Goal: Browse casually: Explore the website without a specific task or goal

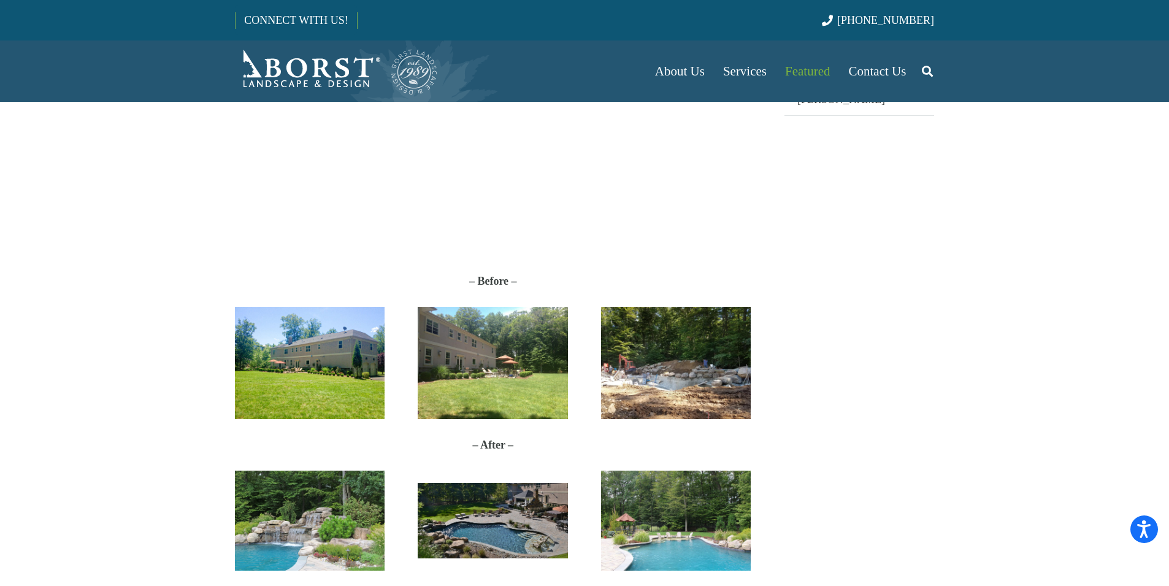
scroll to position [429, 0]
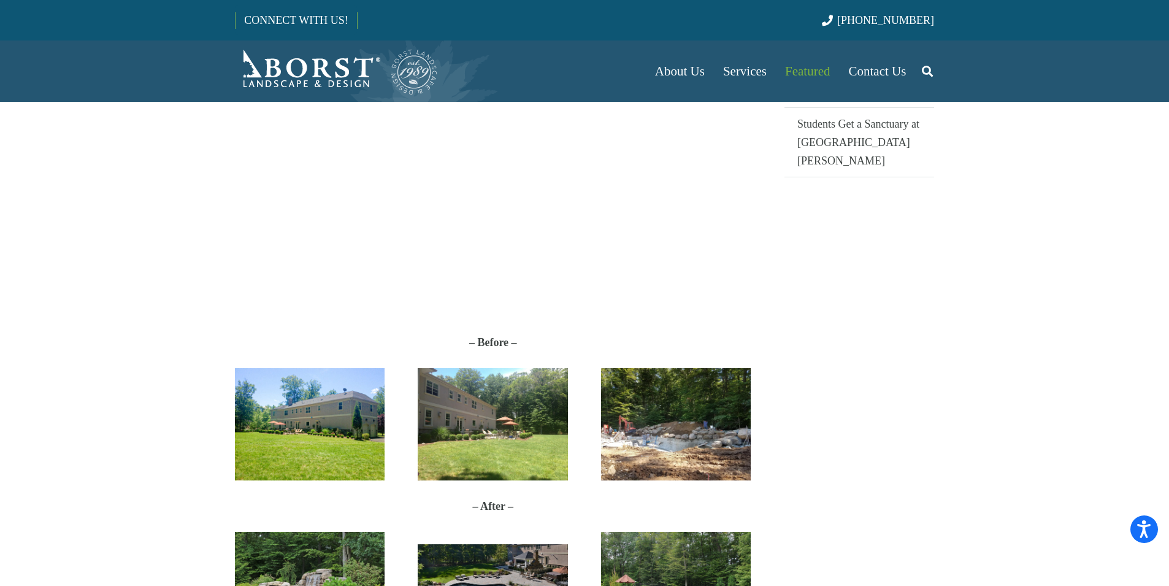
click at [310, 443] on img "Before_V01" at bounding box center [310, 424] width 150 height 112
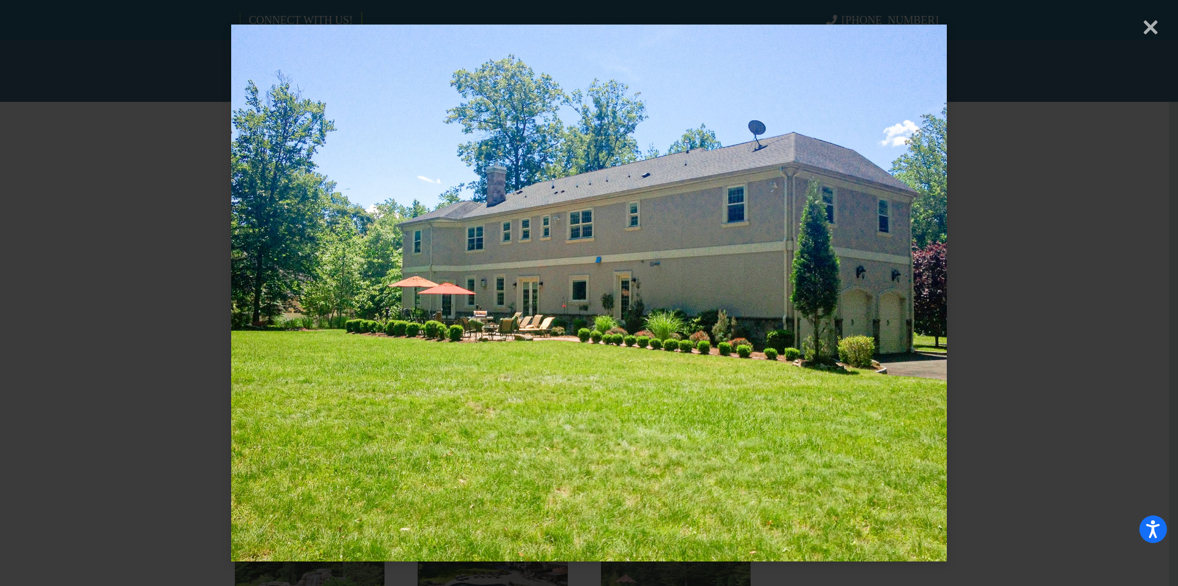
click at [1152, 28] on div "× Loading..." at bounding box center [589, 293] width 1178 height 586
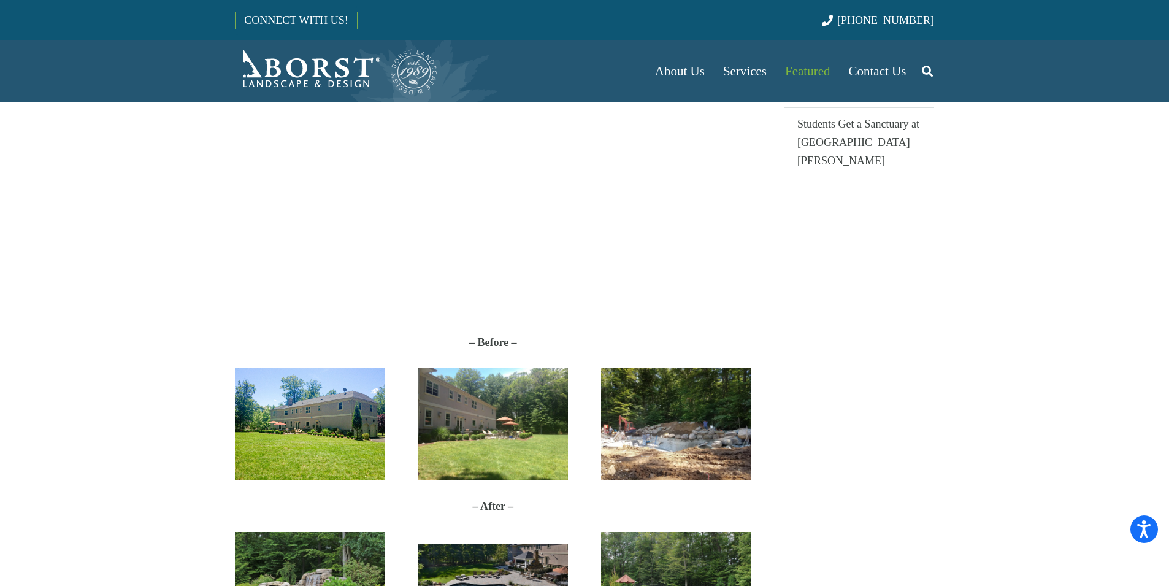
click at [497, 455] on img "Finn Before Photo 2" at bounding box center [493, 424] width 150 height 112
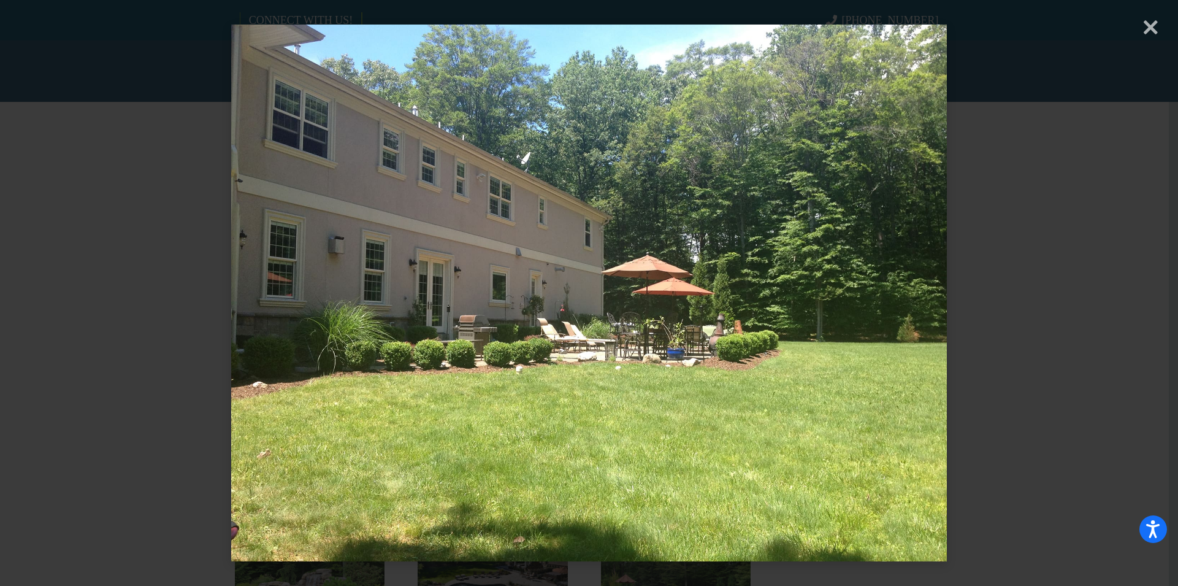
click at [140, 286] on div "× Loading..." at bounding box center [589, 293] width 1178 height 586
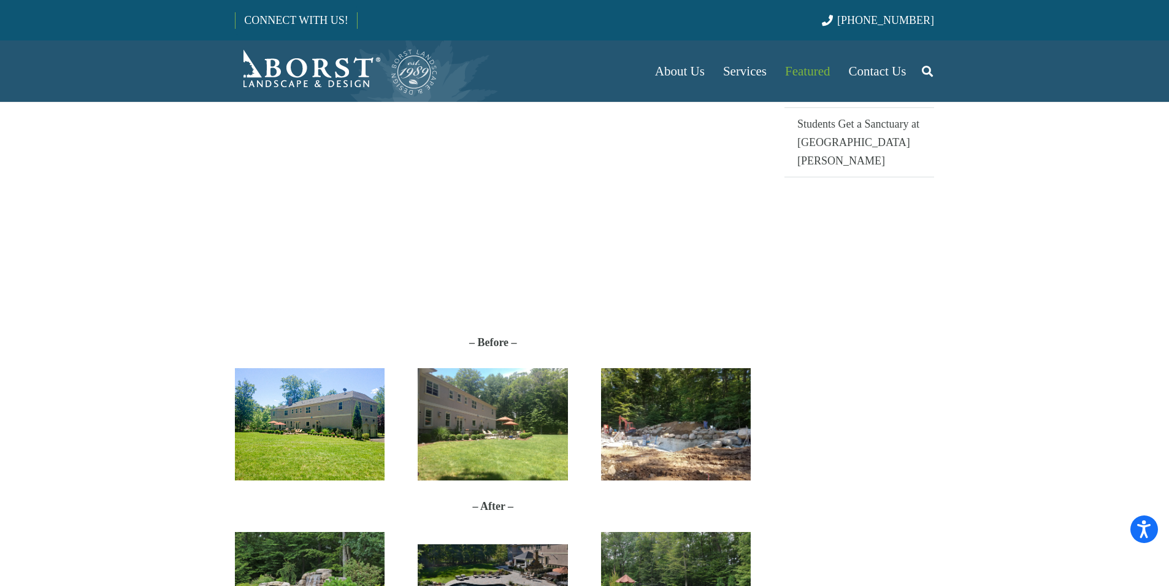
click at [353, 389] on img "Before_V01" at bounding box center [310, 424] width 150 height 112
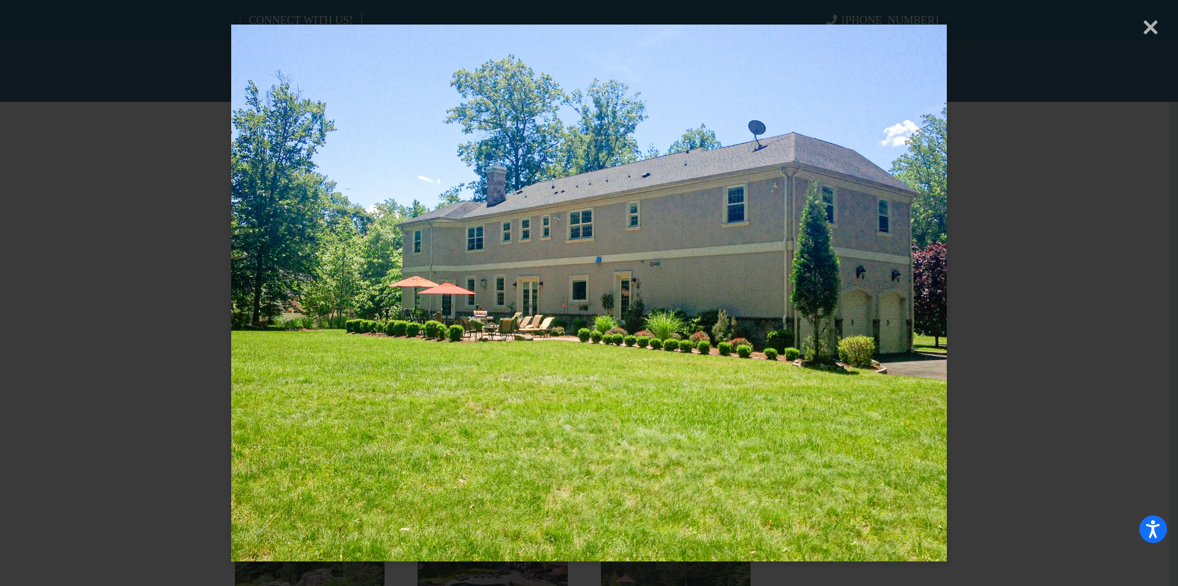
click at [125, 340] on div "× Loading..." at bounding box center [589, 293] width 1178 height 586
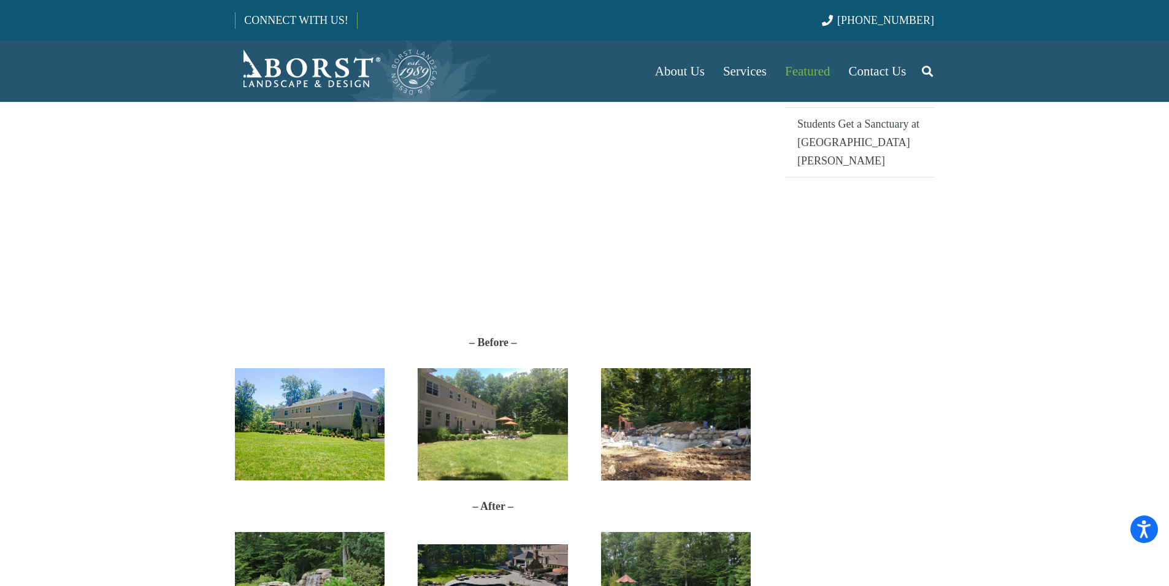
click at [510, 416] on img "Finn Before Photo 2" at bounding box center [493, 424] width 150 height 112
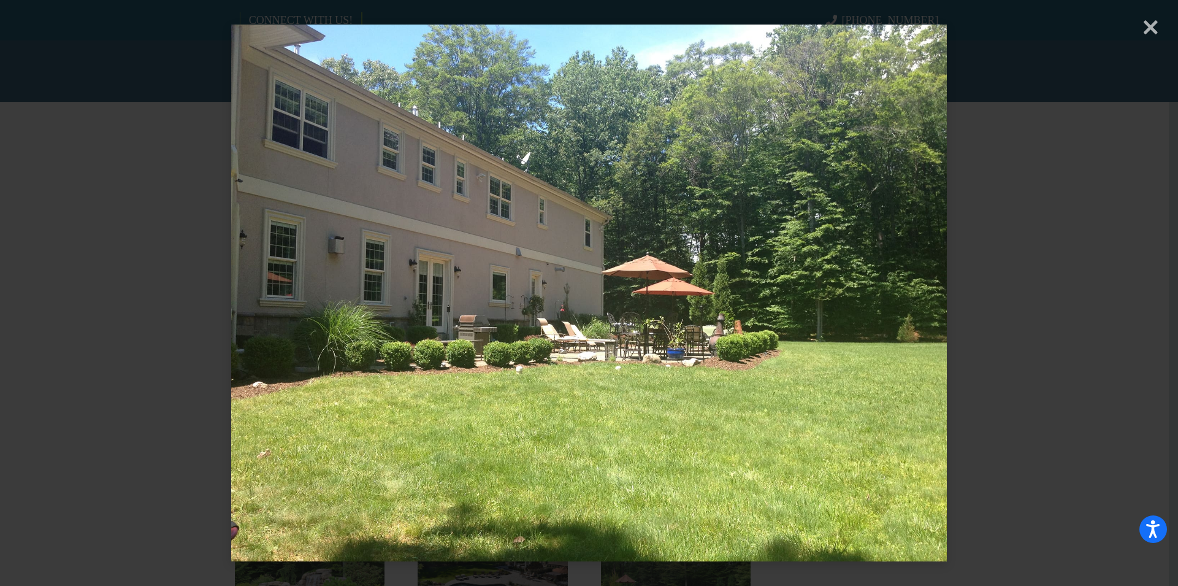
click at [78, 286] on div "× Loading..." at bounding box center [589, 293] width 1178 height 586
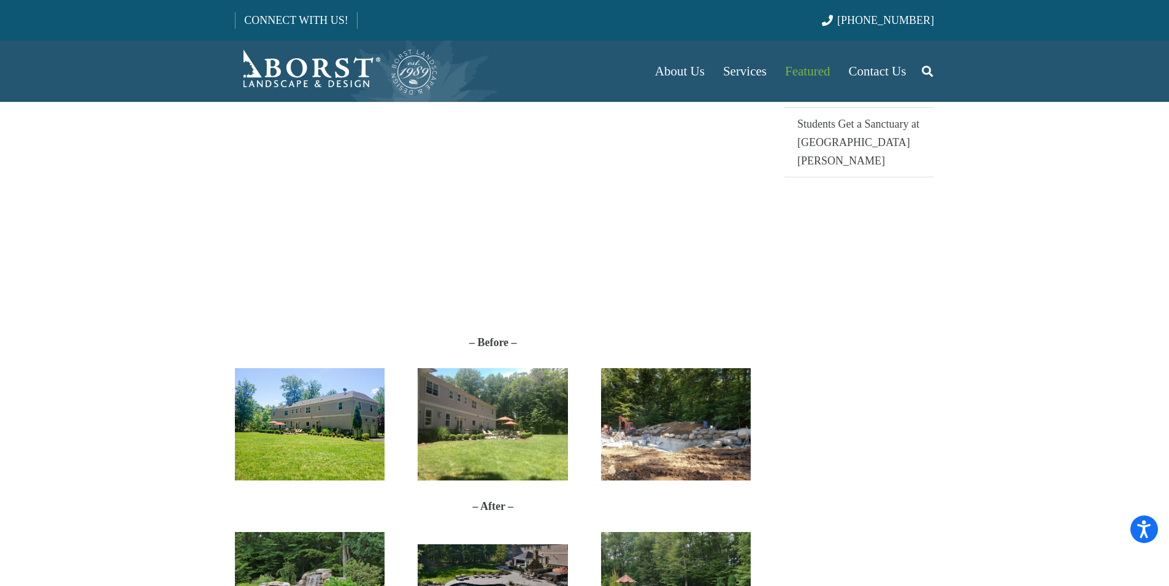
click at [330, 424] on img "Before_V01" at bounding box center [310, 424] width 150 height 112
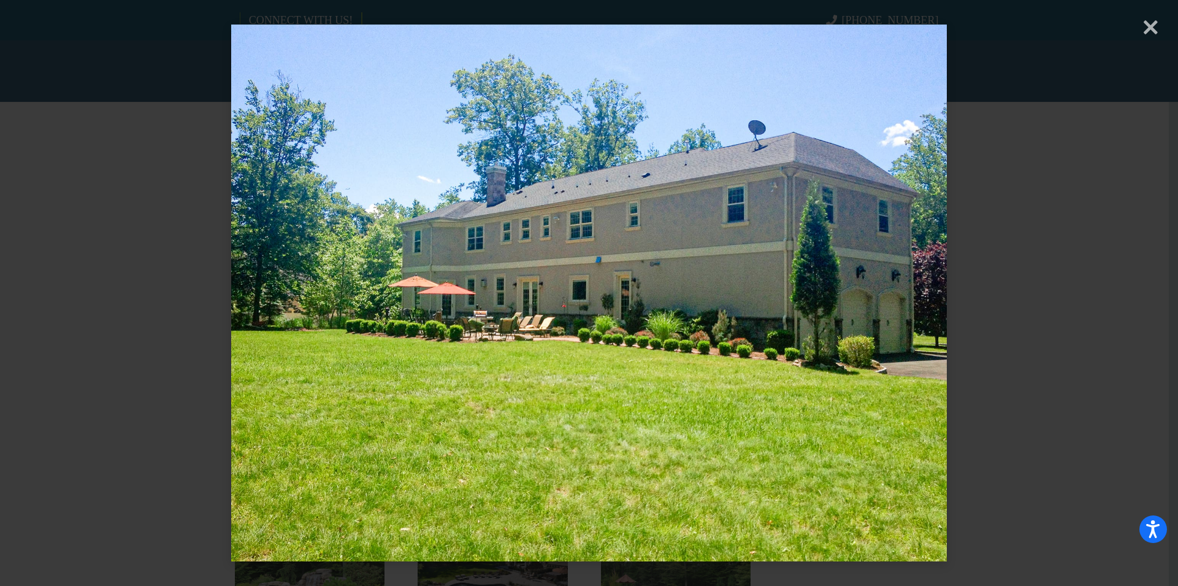
click at [91, 389] on div "× Loading..." at bounding box center [589, 293] width 1178 height 586
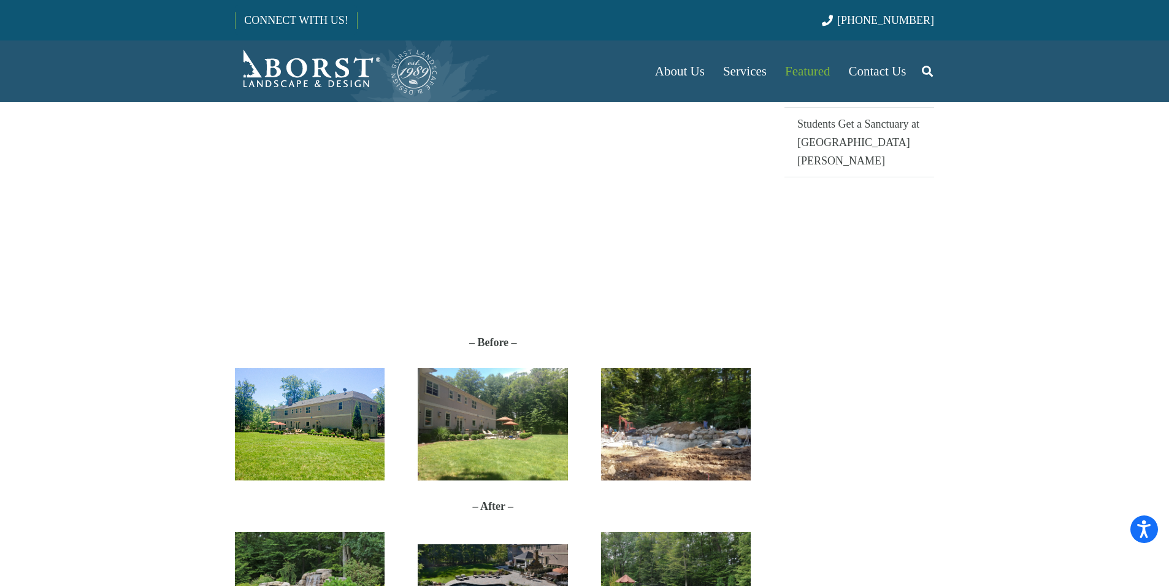
click at [517, 446] on img "Finn Before Photo 2" at bounding box center [493, 424] width 150 height 112
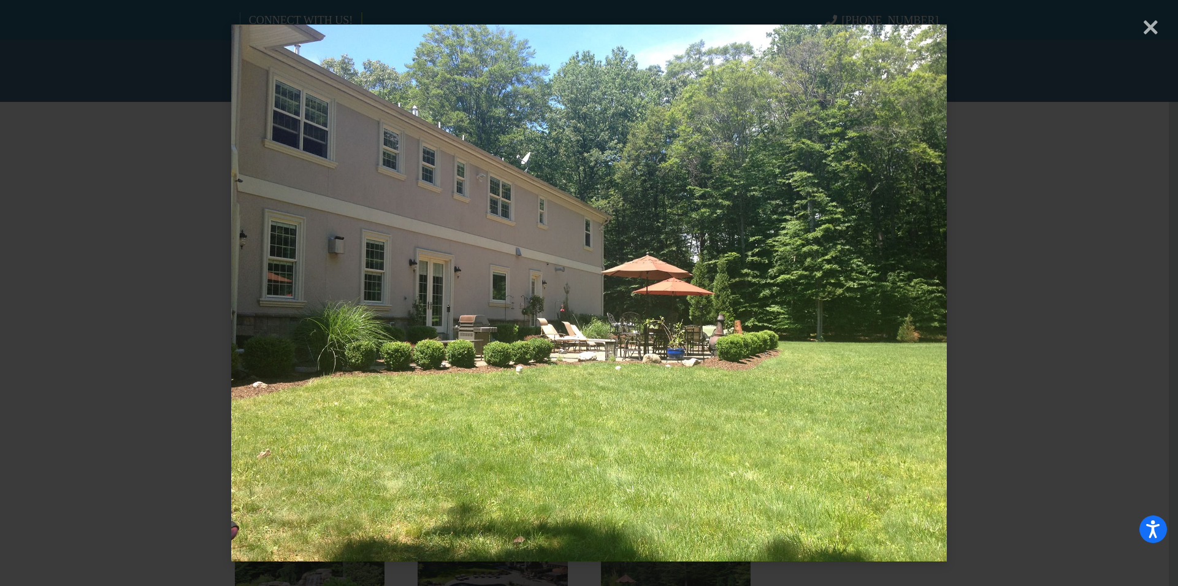
click at [62, 342] on div "× Loading..." at bounding box center [589, 293] width 1178 height 586
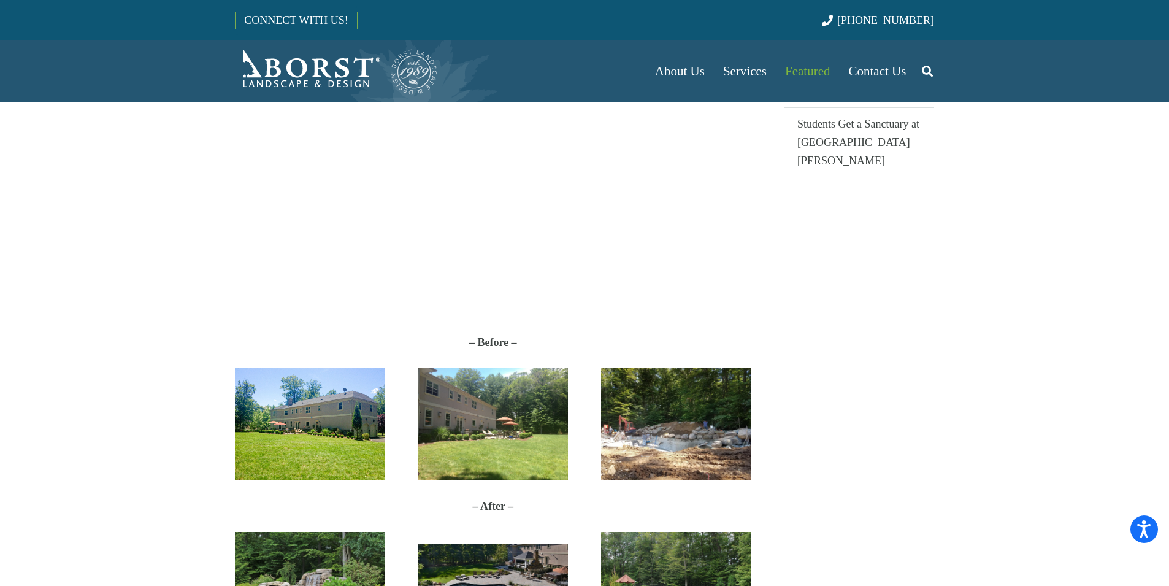
click at [317, 421] on img "Before_V01" at bounding box center [310, 424] width 150 height 112
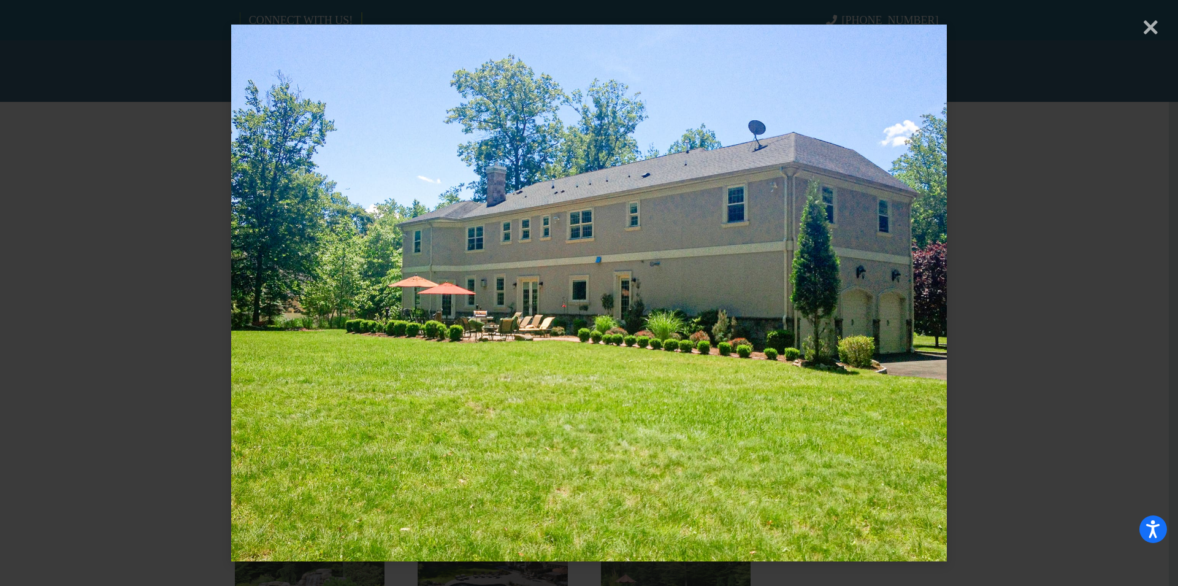
click at [36, 354] on div "× Loading..." at bounding box center [589, 293] width 1178 height 586
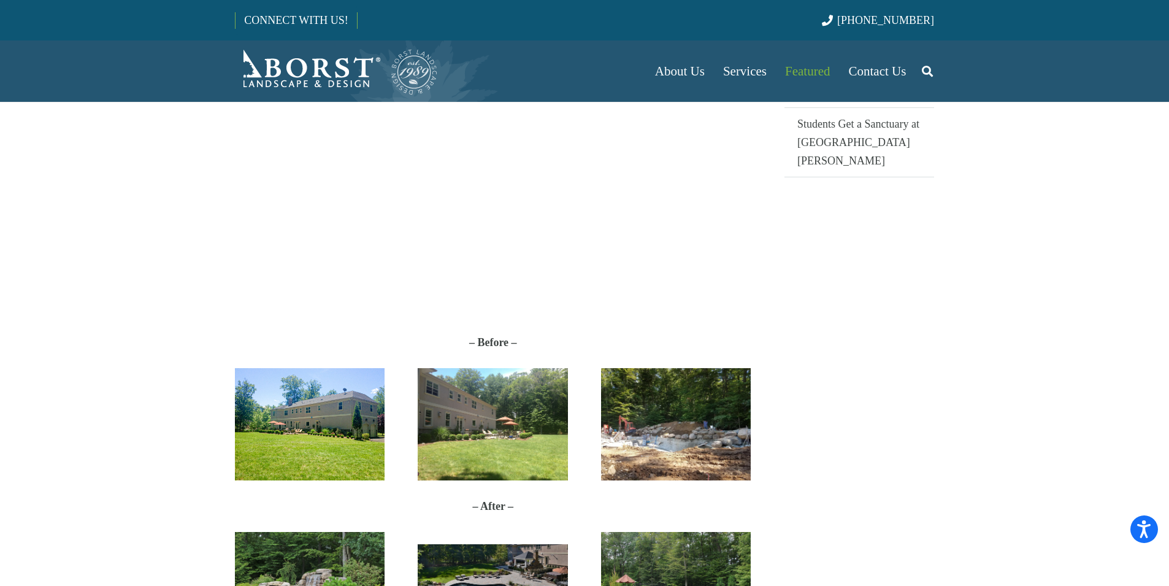
scroll to position [613, 0]
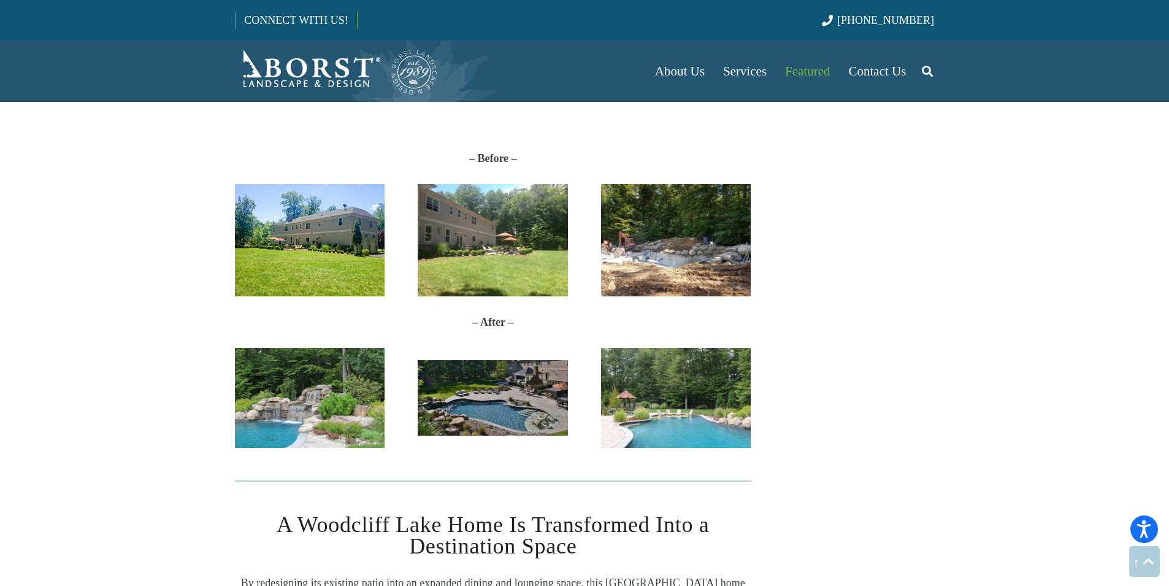
click at [297, 400] on img "IMG_8661" at bounding box center [310, 398] width 150 height 100
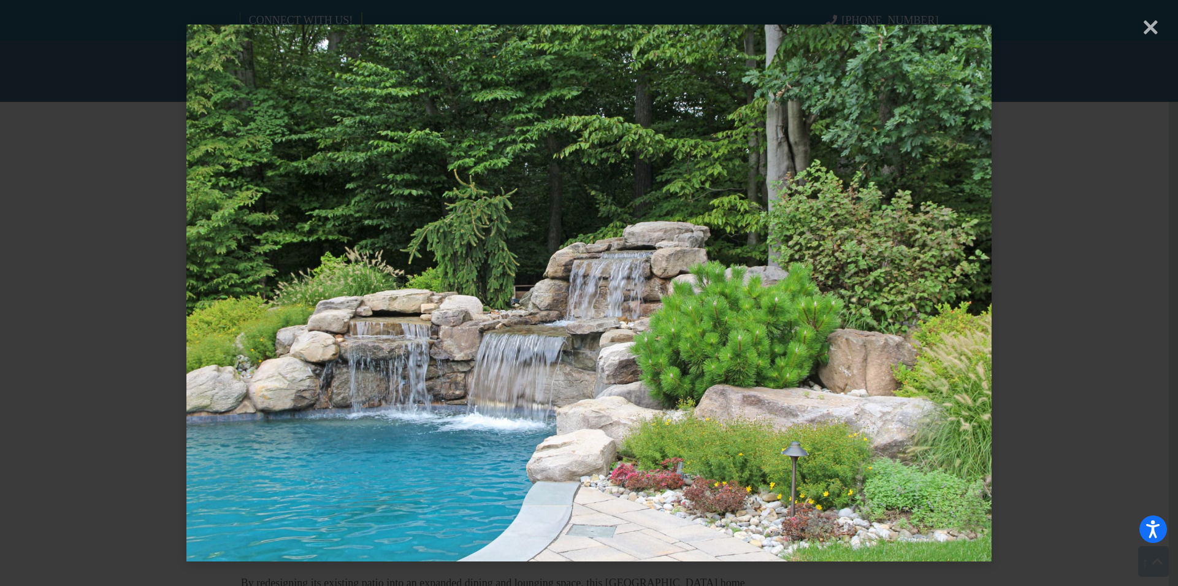
click at [122, 325] on div "× Loading..." at bounding box center [589, 293] width 1178 height 586
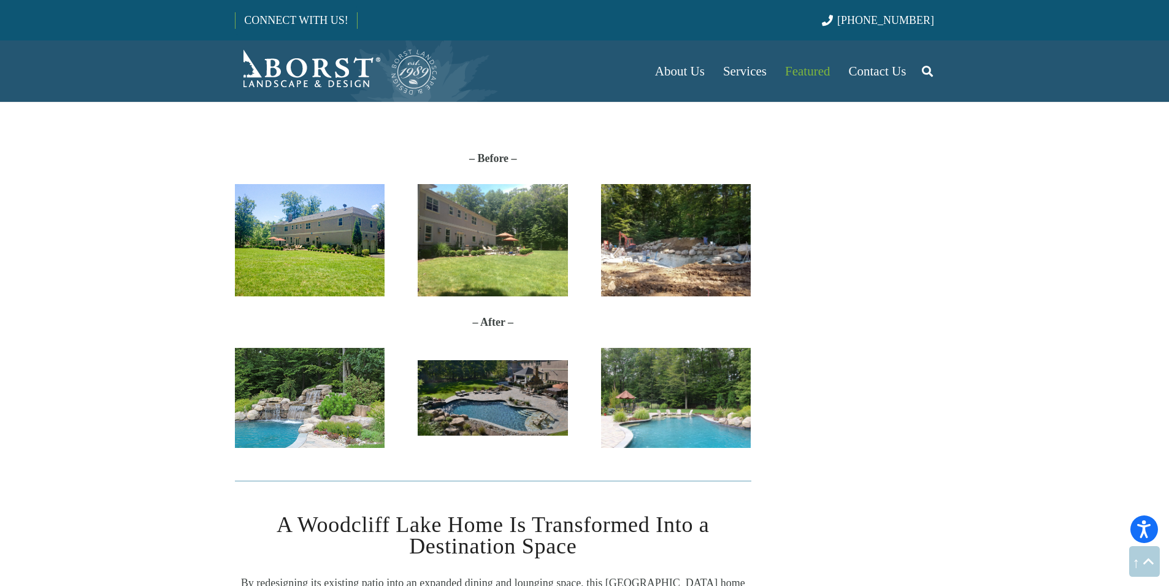
click at [478, 378] on img "2" at bounding box center [493, 398] width 150 height 76
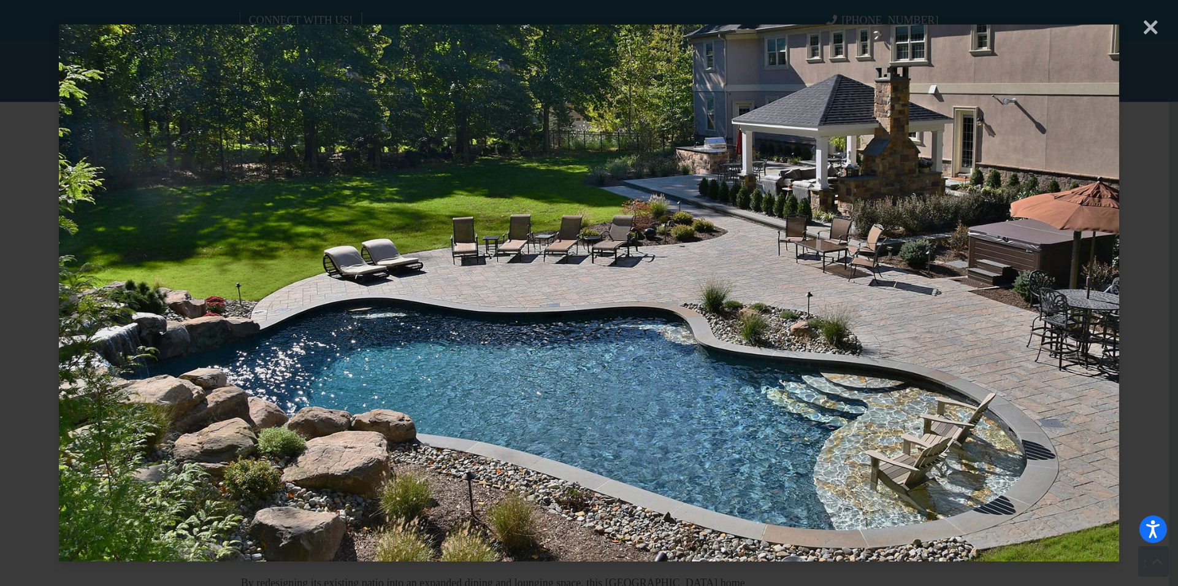
click at [37, 72] on div "× Loading..." at bounding box center [589, 293] width 1178 height 586
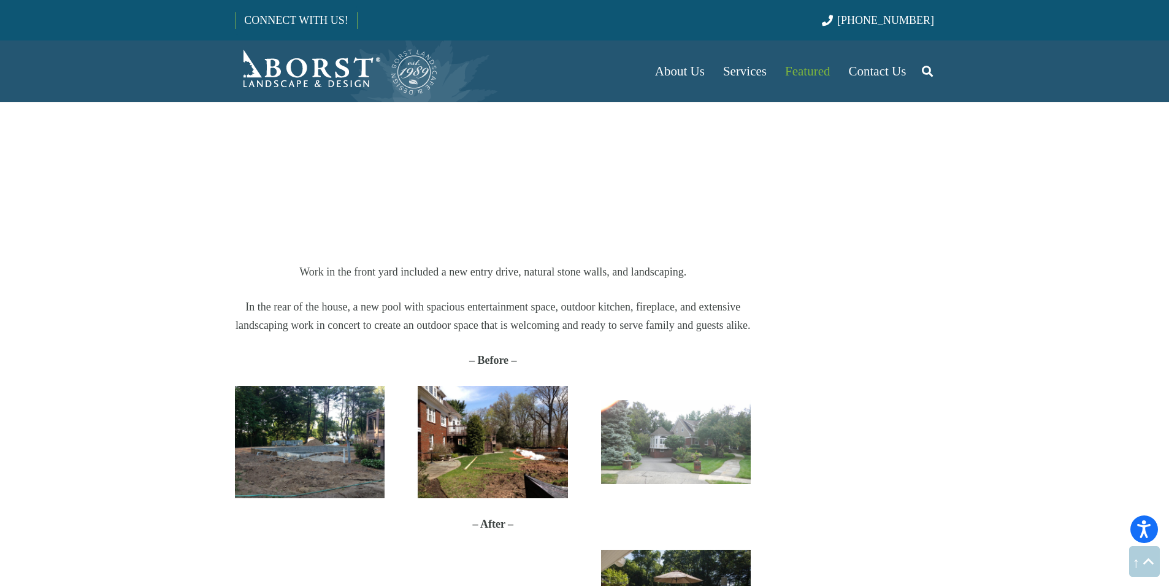
scroll to position [2085, 0]
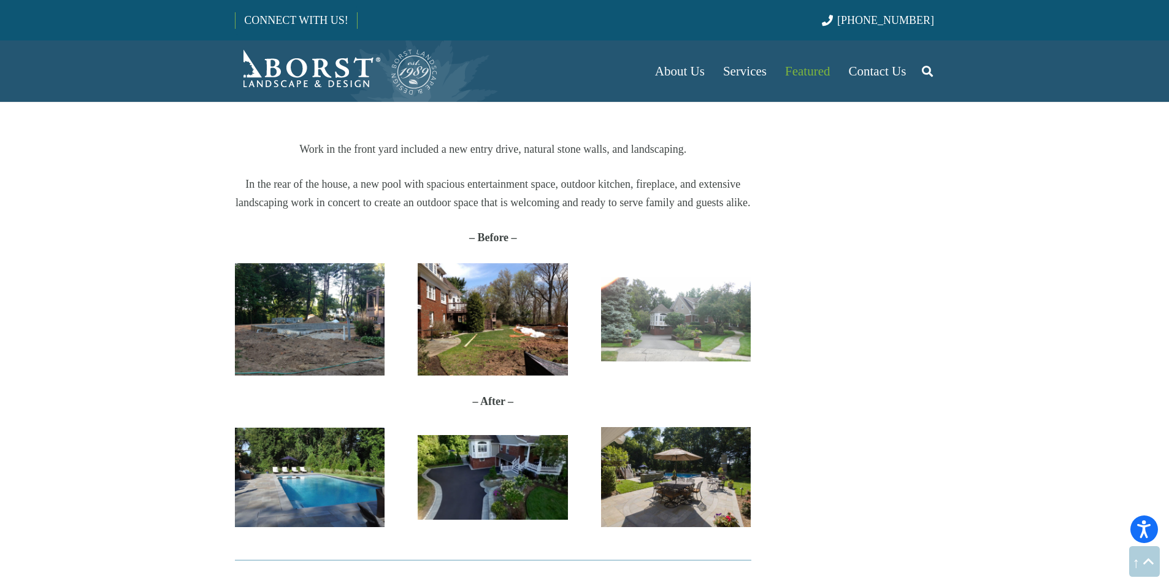
click at [678, 325] on img "DSCN1176" at bounding box center [676, 319] width 150 height 85
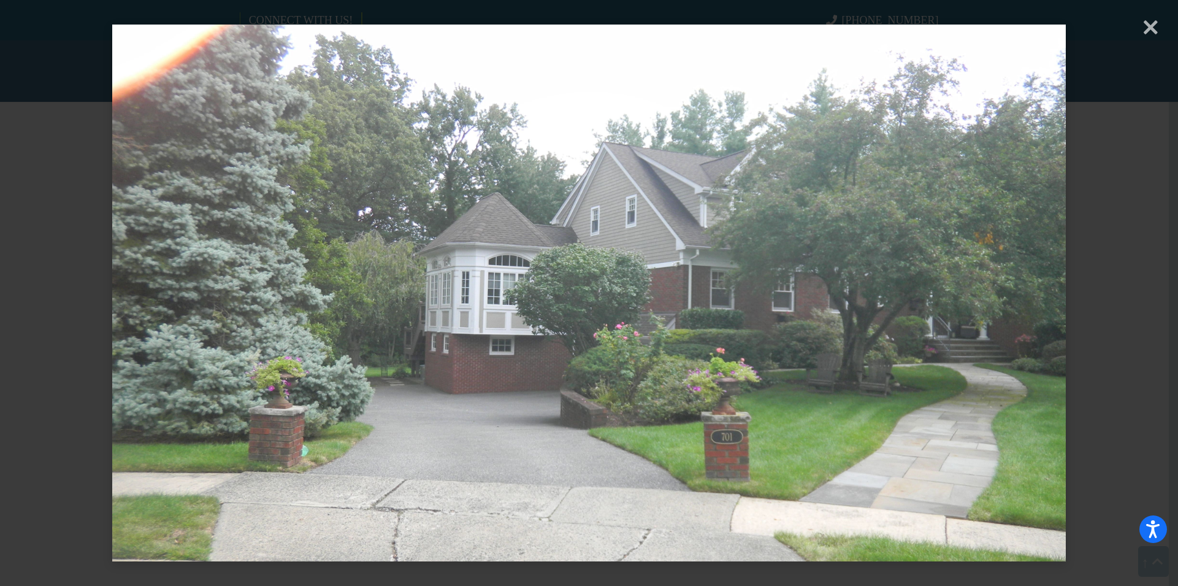
click at [44, 204] on div "× Loading..." at bounding box center [589, 293] width 1178 height 586
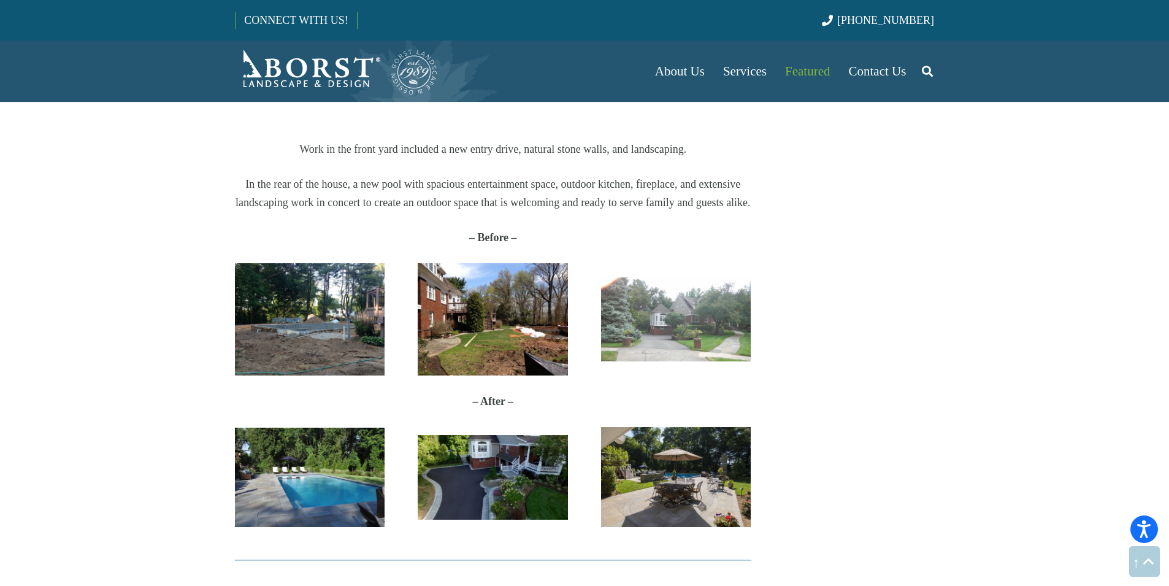
click at [509, 481] on img "Oradell" at bounding box center [493, 477] width 150 height 84
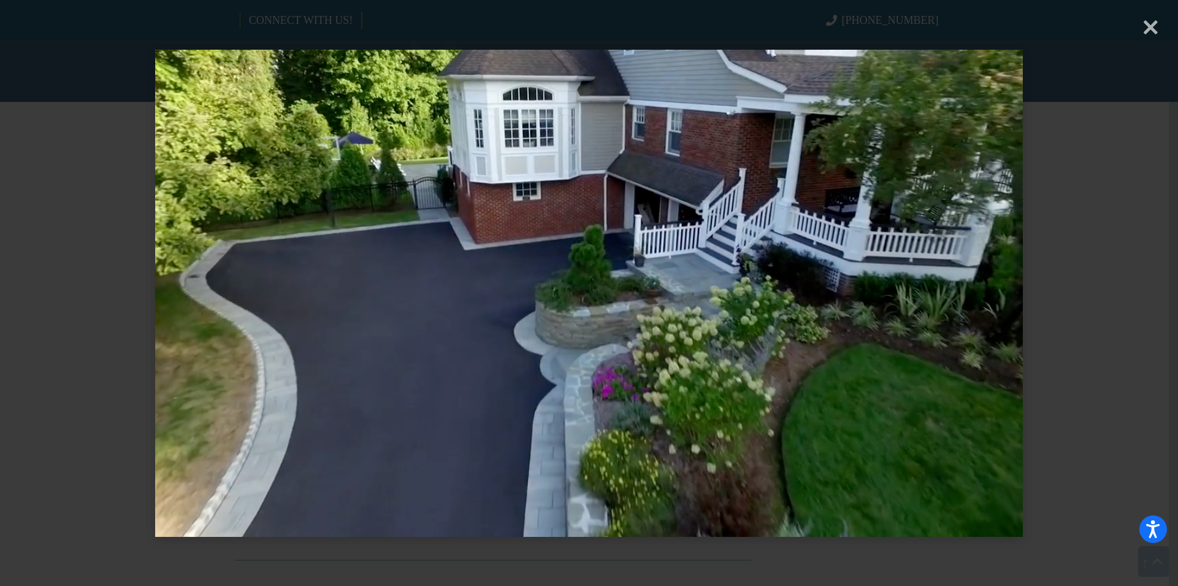
click at [6, 142] on div "× Loading..." at bounding box center [589, 293] width 1178 height 586
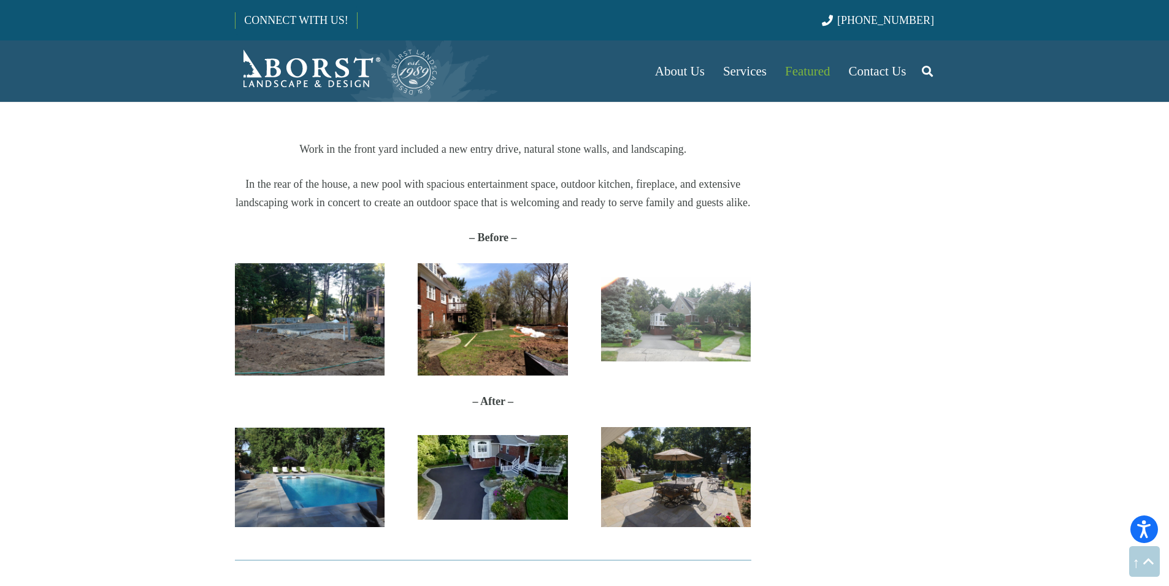
click at [654, 294] on img "DSCN1176" at bounding box center [676, 319] width 150 height 85
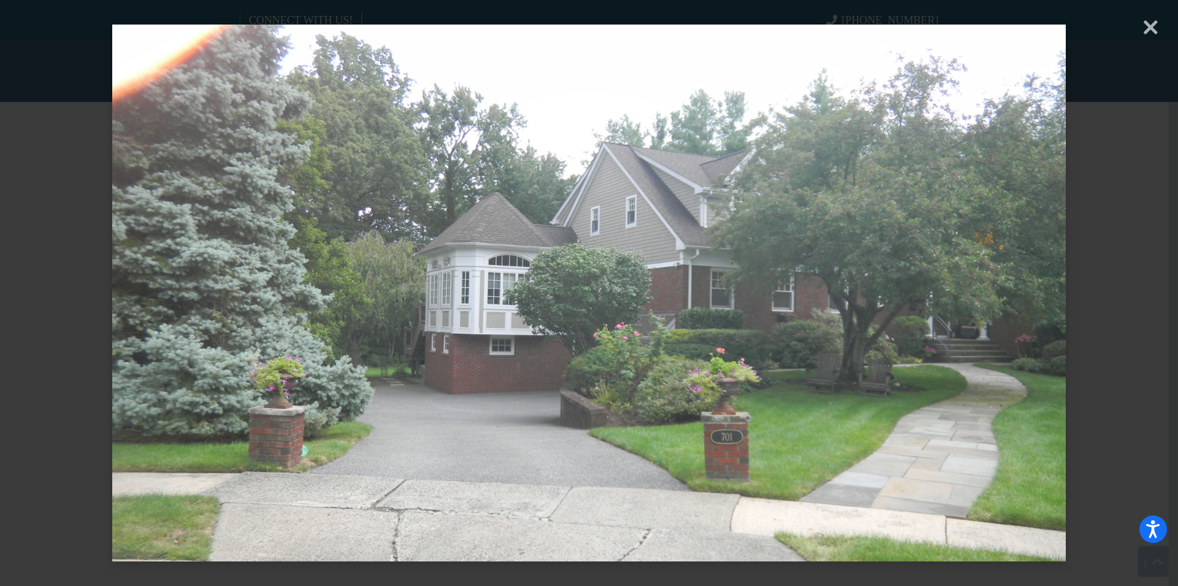
click at [42, 262] on div "× Loading..." at bounding box center [589, 293] width 1178 height 586
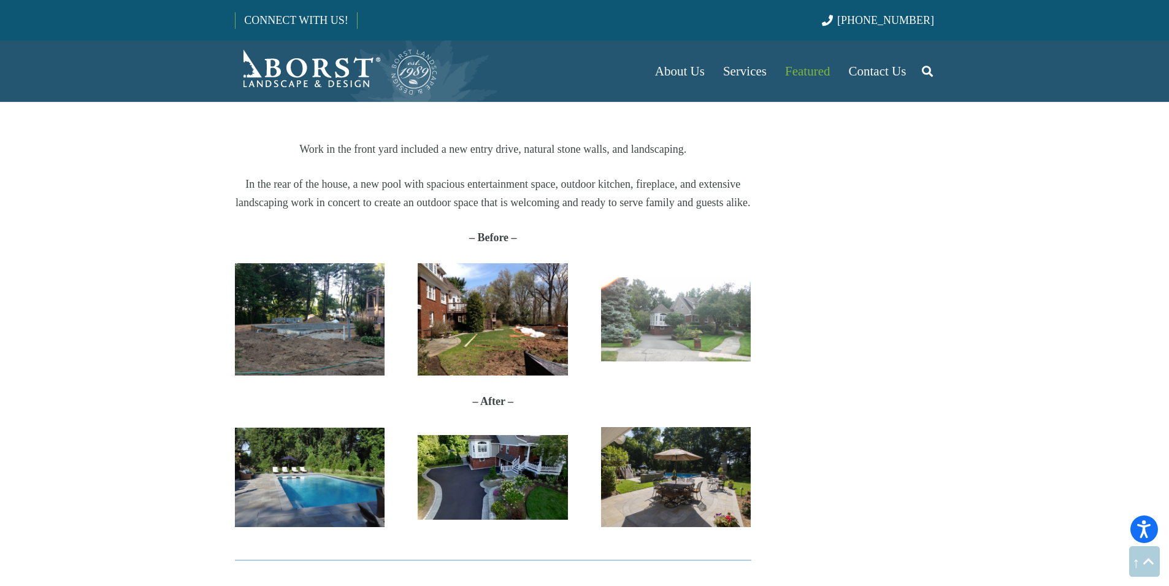
click at [497, 473] on img "Oradell" at bounding box center [493, 477] width 150 height 84
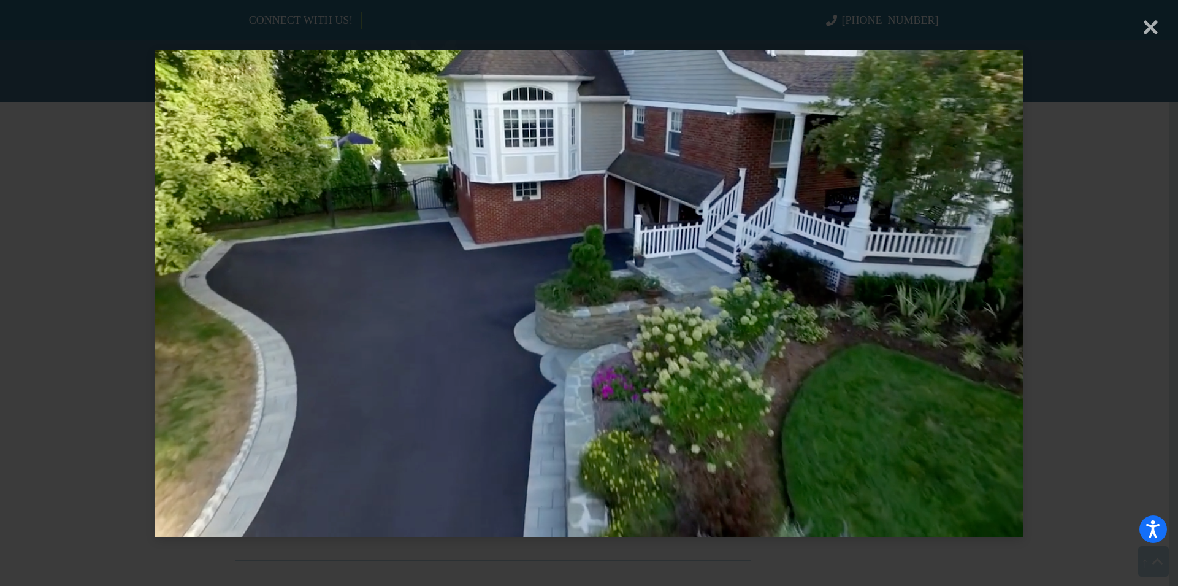
click at [50, 227] on div "× Loading..." at bounding box center [589, 293] width 1178 height 586
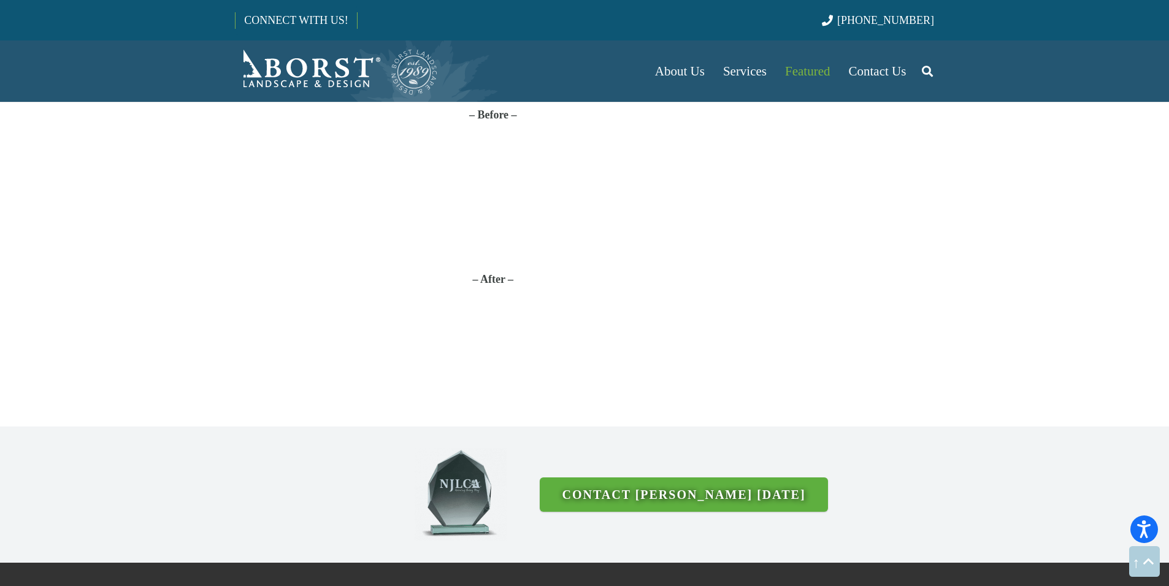
scroll to position [3127, 0]
